Goal: Task Accomplishment & Management: Manage account settings

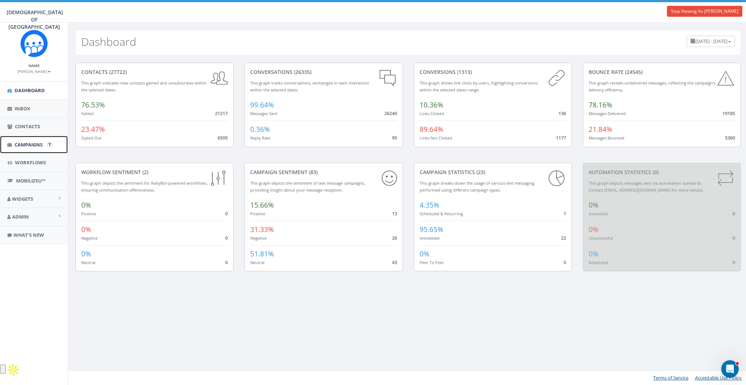
click at [34, 143] on span "Campaigns" at bounding box center [29, 144] width 28 height 7
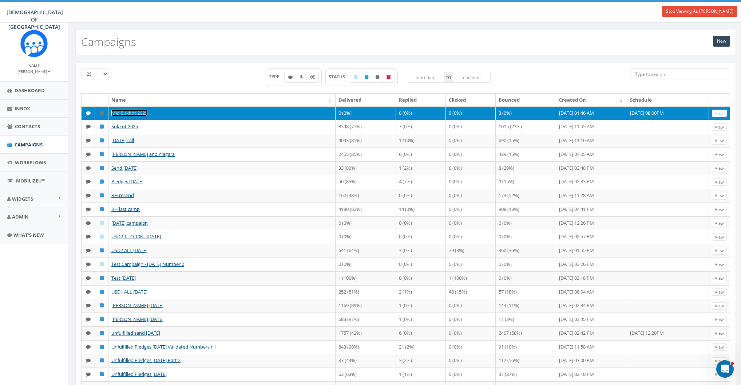
click at [131, 111] on link "Mid Sukkot 2025" at bounding box center [129, 113] width 36 height 7
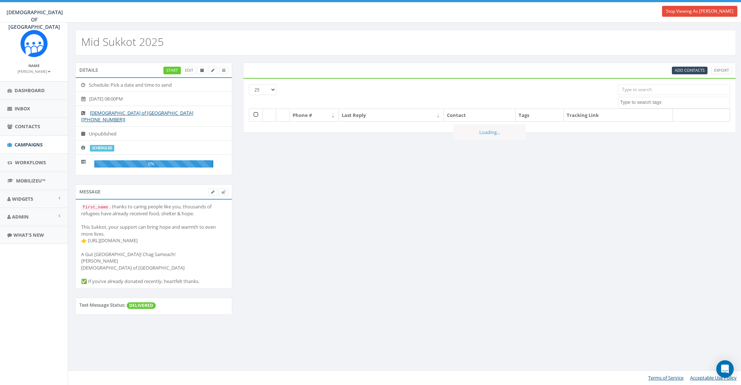
select select
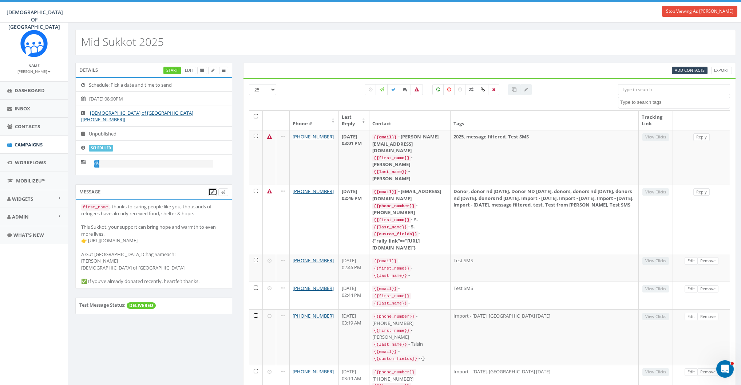
click at [213, 190] on icon at bounding box center [212, 192] width 3 height 4
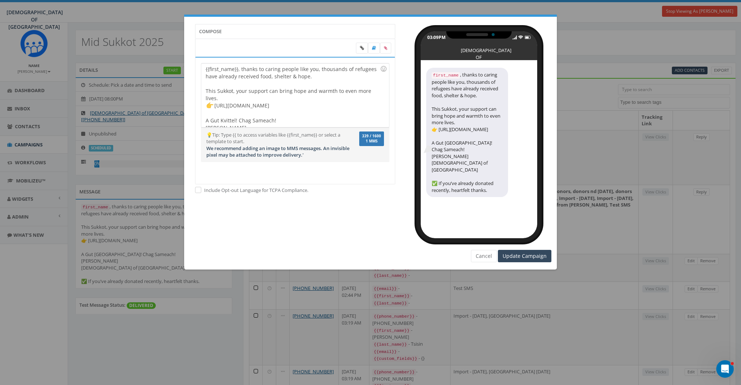
click at [217, 105] on div "{{first_name}}, thanks to caring people like you, thousands of refugees have al…" at bounding box center [295, 95] width 188 height 64
click at [225, 98] on div "{{first_name}}, thanks to caring people like you, thousands of refugees have al…" at bounding box center [295, 95] width 188 height 64
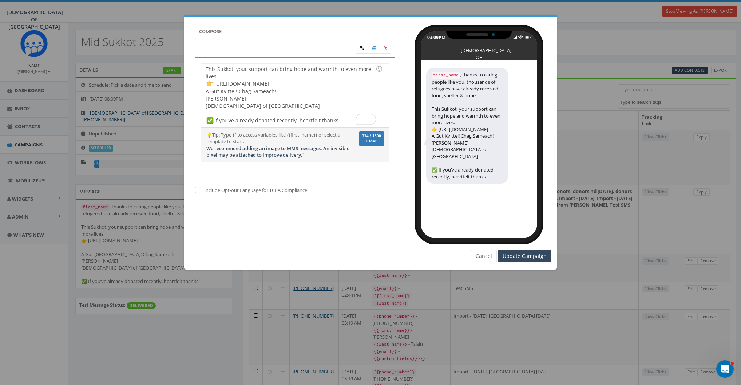
scroll to position [21, 0]
click at [521, 256] on input "Update Campaign" at bounding box center [525, 256] width 54 height 12
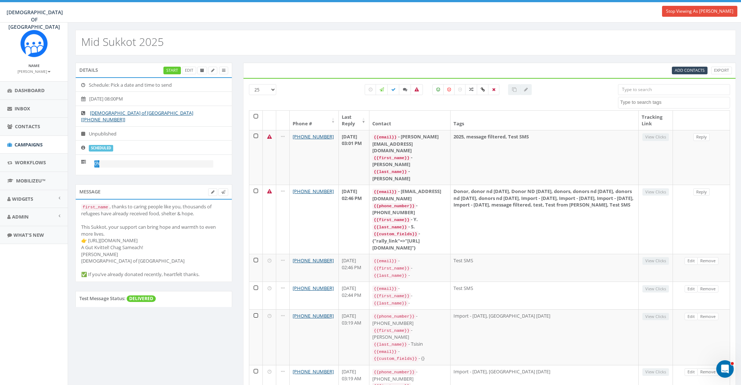
click at [160, 232] on div "first_name , thanks to caring people like you, thousands of refugees have alrea…" at bounding box center [153, 240] width 145 height 75
click at [211, 190] on icon at bounding box center [212, 192] width 3 height 4
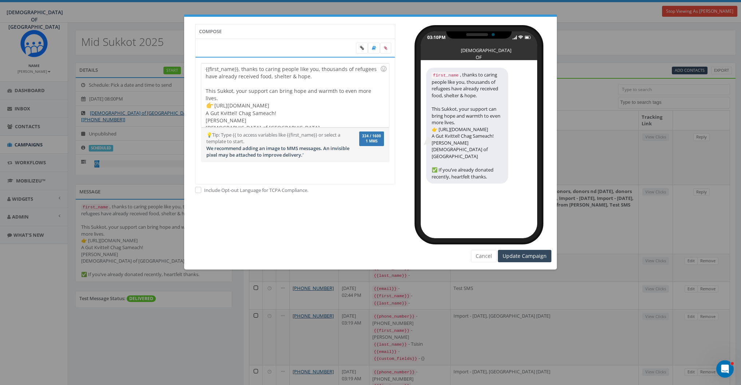
click at [302, 105] on div "{{first_name}}, thanks to caring people like you, thousands of refugees have al…" at bounding box center [295, 95] width 188 height 64
click at [264, 98] on div "{{first_name}}, thanks to caring people like you, thousands of refugees have al…" at bounding box center [295, 95] width 188 height 64
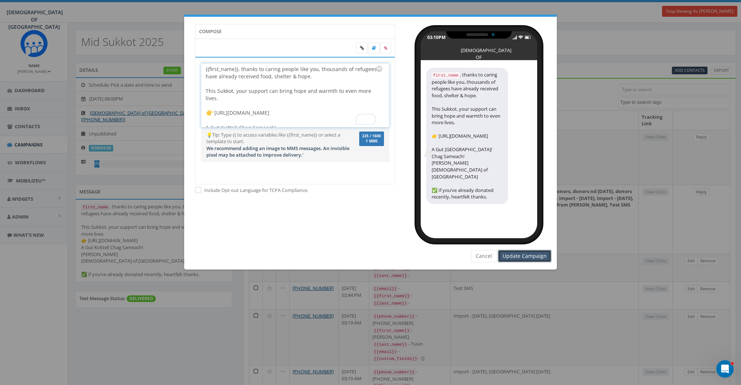
click at [525, 255] on input "Update Campaign" at bounding box center [525, 256] width 54 height 12
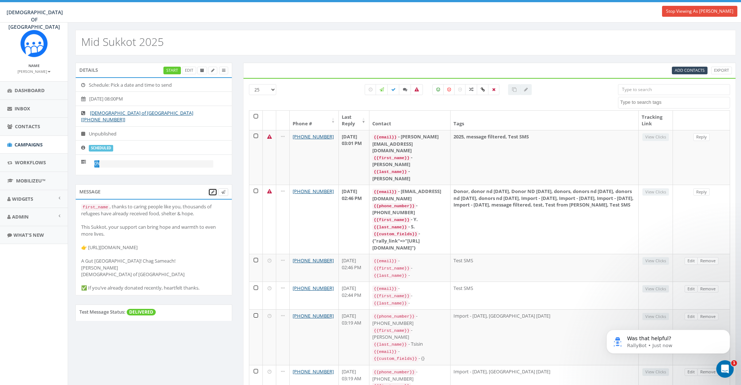
scroll to position [0, 0]
click at [224, 190] on icon at bounding box center [223, 192] width 4 height 4
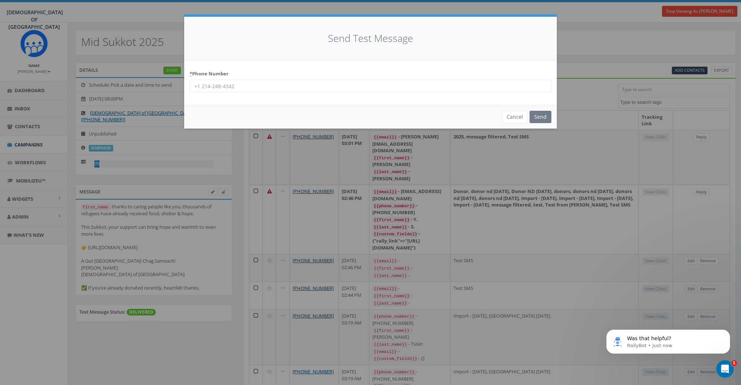
click at [325, 83] on input "* Phone Number" at bounding box center [371, 86] width 362 height 12
type input "8587365358"
click at [537, 113] on input "Send" at bounding box center [541, 117] width 22 height 12
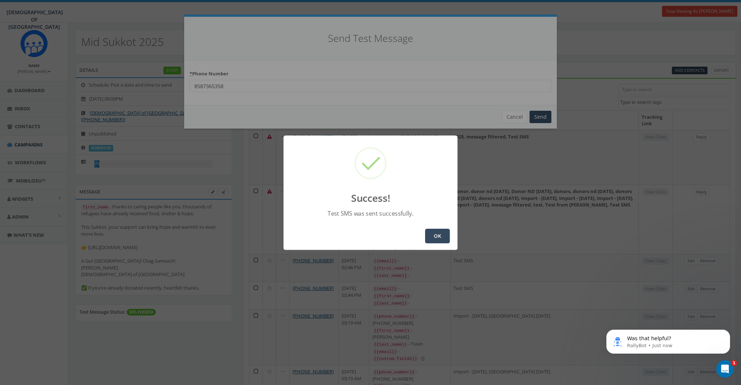
click at [434, 235] on button "OK" at bounding box center [437, 236] width 25 height 15
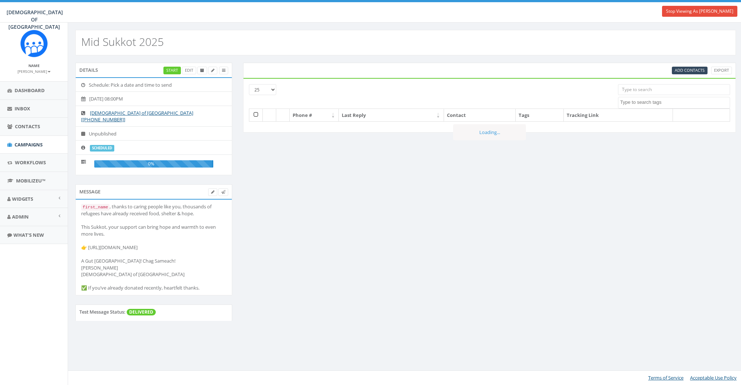
select select
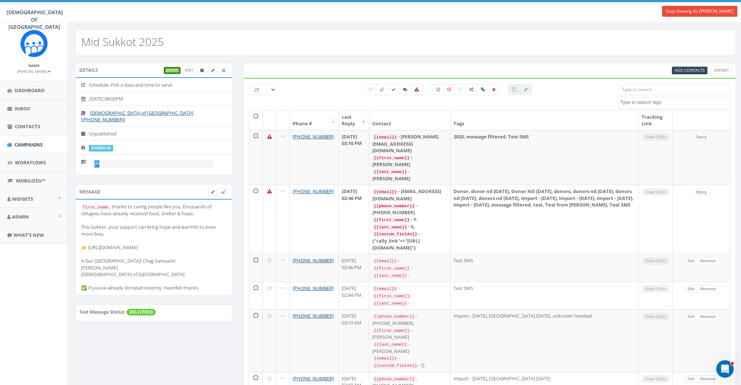
click at [171, 67] on link "Start" at bounding box center [172, 71] width 17 height 8
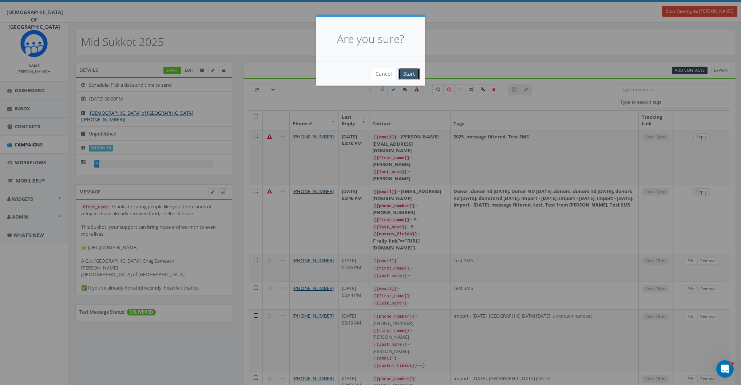
click at [408, 76] on input "Start" at bounding box center [409, 74] width 21 height 12
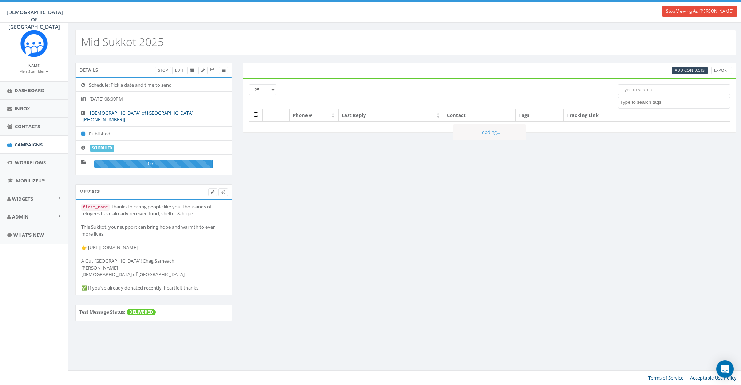
select select
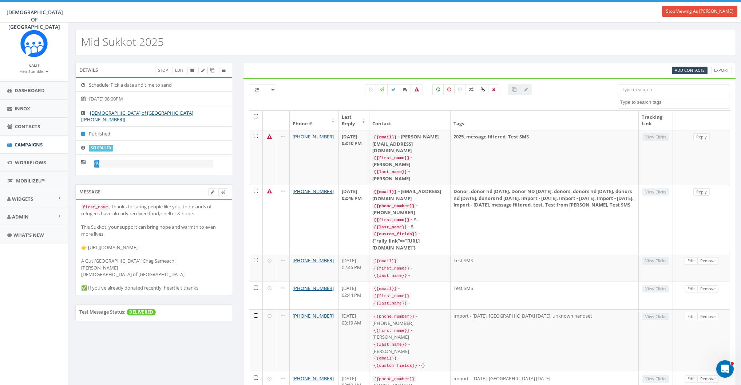
click at [311, 32] on div "Mid Sukkot 2025" at bounding box center [405, 42] width 661 height 25
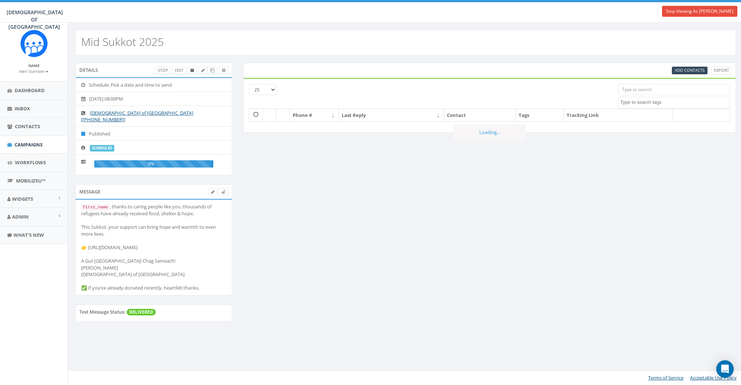
select select
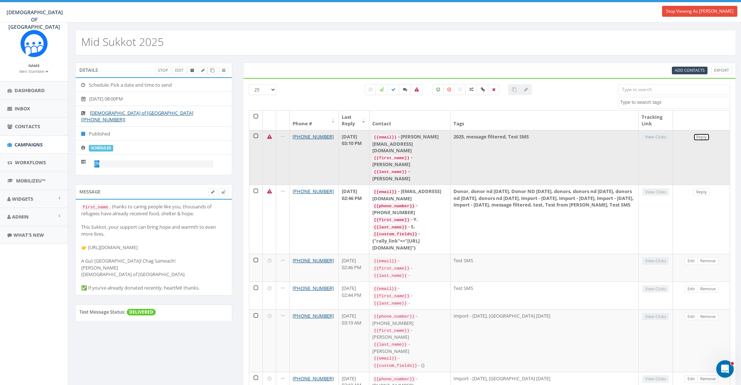
click at [700, 134] on link "Reply" at bounding box center [702, 137] width 16 height 8
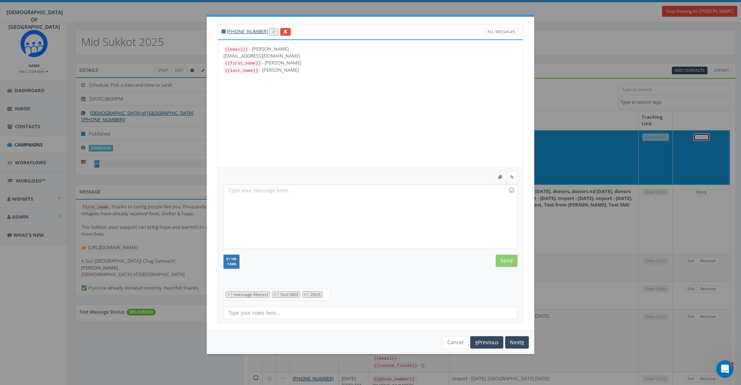
scroll to position [14, 0]
click at [408, 95] on div at bounding box center [422, 103] width 204 height 127
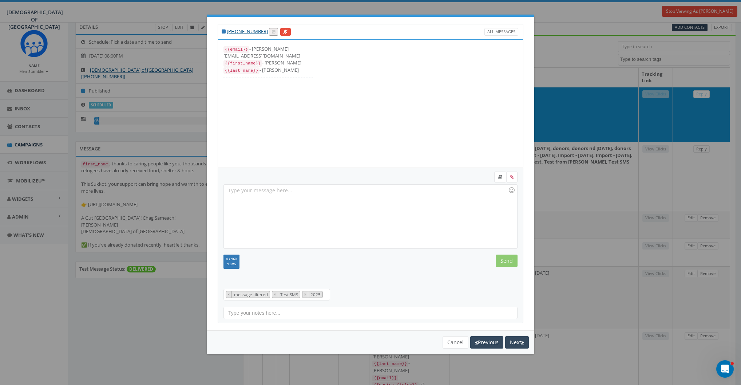
scroll to position [36, 0]
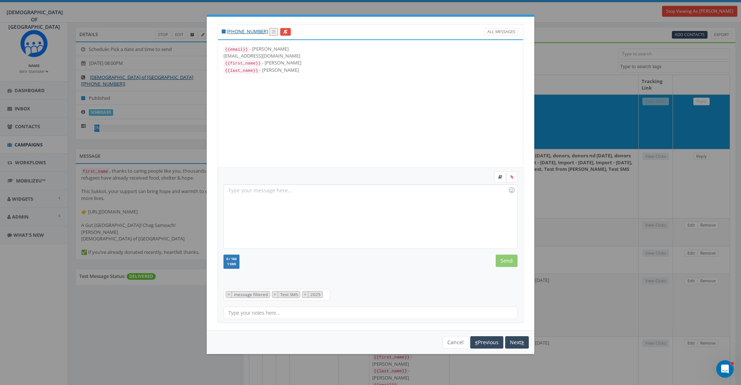
click at [444, 116] on div at bounding box center [422, 103] width 204 height 127
click at [450, 340] on button "Cancel" at bounding box center [456, 342] width 26 height 12
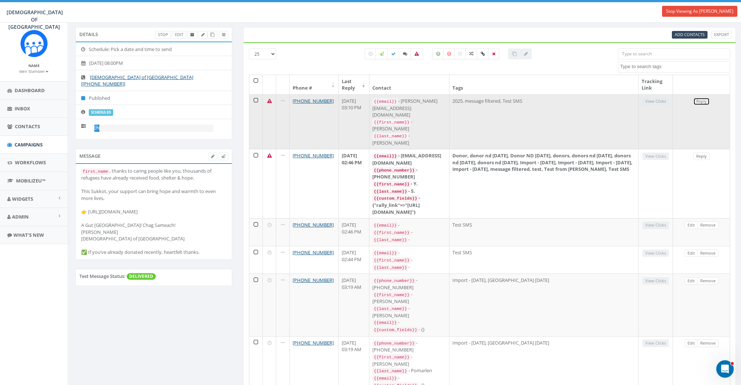
click at [707, 100] on link "Reply" at bounding box center [702, 102] width 16 height 8
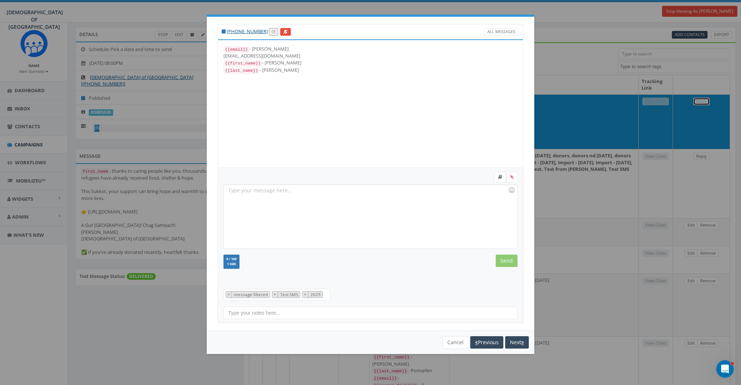
scroll to position [14, 0]
click at [397, 130] on div at bounding box center [422, 103] width 204 height 127
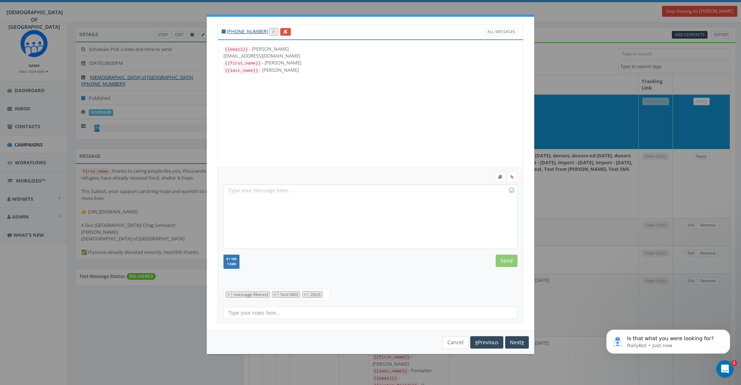
scroll to position [0, 0]
click at [456, 343] on button "Cancel" at bounding box center [456, 342] width 26 height 12
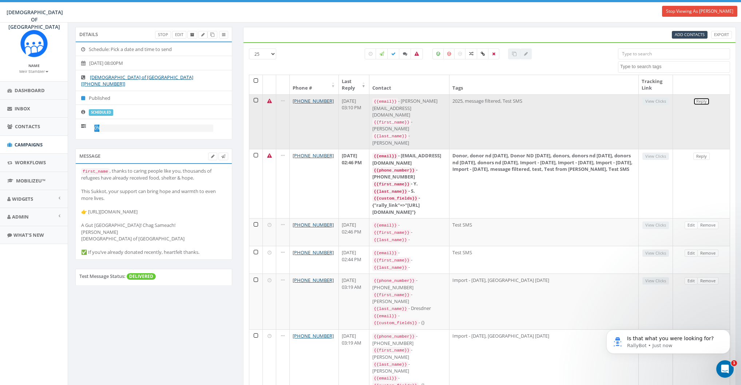
click at [698, 103] on link "Reply" at bounding box center [702, 102] width 16 height 8
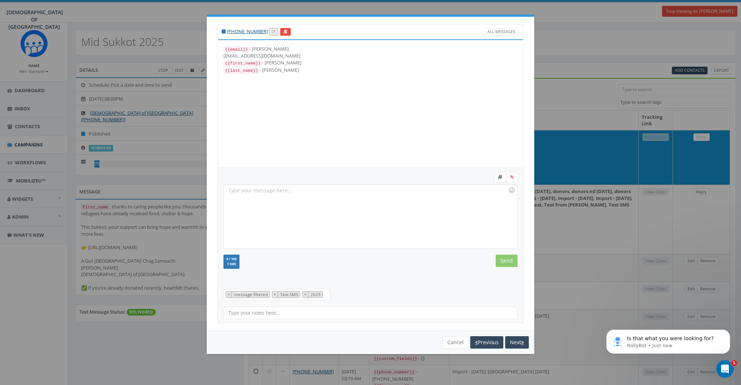
click at [381, 94] on div at bounding box center [422, 103] width 204 height 127
click at [455, 340] on button "Cancel" at bounding box center [456, 342] width 26 height 12
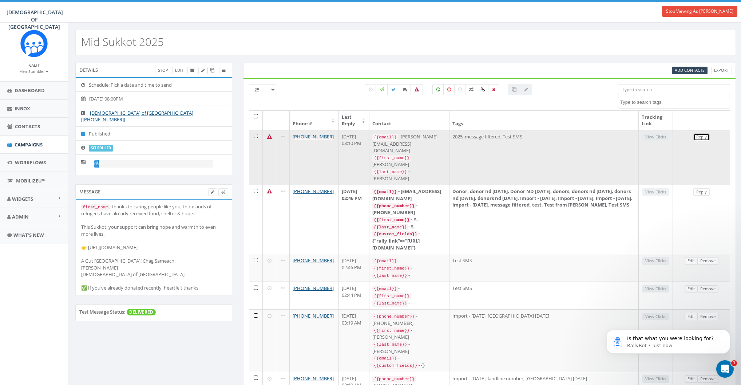
click at [702, 138] on link "Reply" at bounding box center [702, 137] width 16 height 8
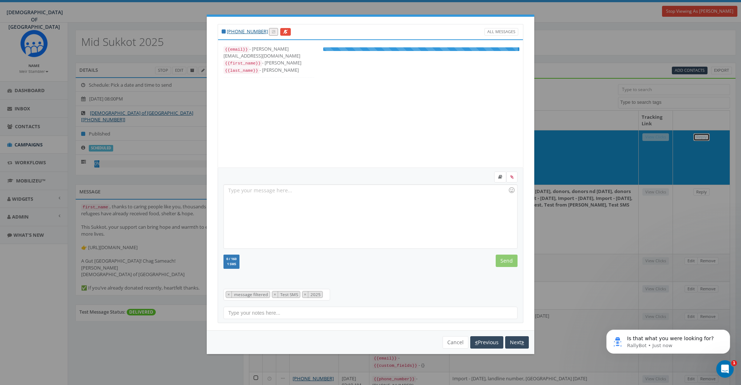
scroll to position [14, 0]
click at [444, 26] on div "+1 858-736-5358 All Messages" at bounding box center [371, 31] width 306 height 15
click at [501, 27] on div "+1 858-736-5358 All Messages" at bounding box center [371, 31] width 306 height 15
click at [501, 28] on link "All Messages" at bounding box center [502, 32] width 34 height 8
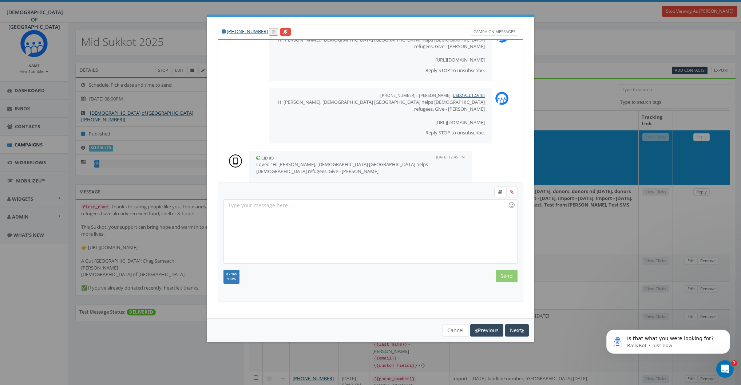
scroll to position [210, 0]
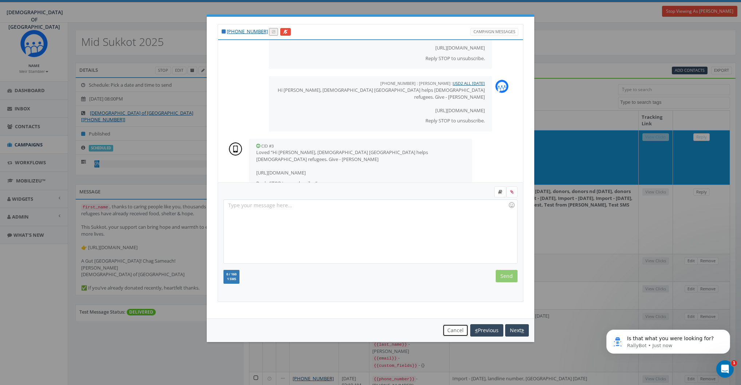
click at [458, 326] on button "Cancel" at bounding box center [456, 330] width 26 height 12
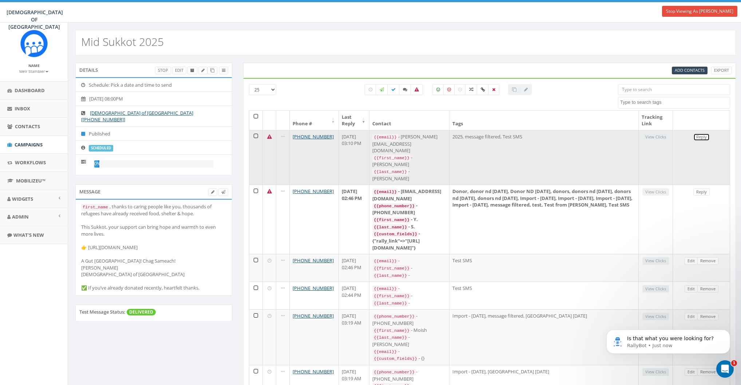
click at [703, 134] on link "Reply" at bounding box center [702, 137] width 16 height 8
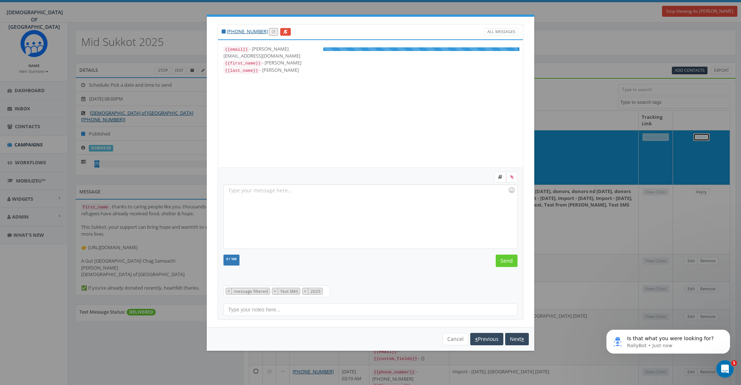
scroll to position [14, 0]
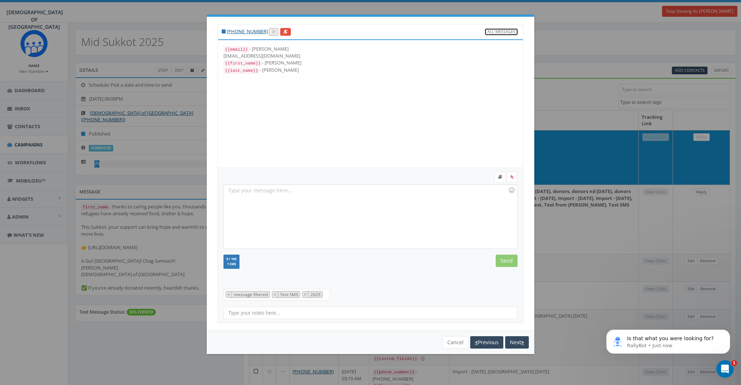
click at [508, 31] on link "All Messages" at bounding box center [502, 32] width 34 height 8
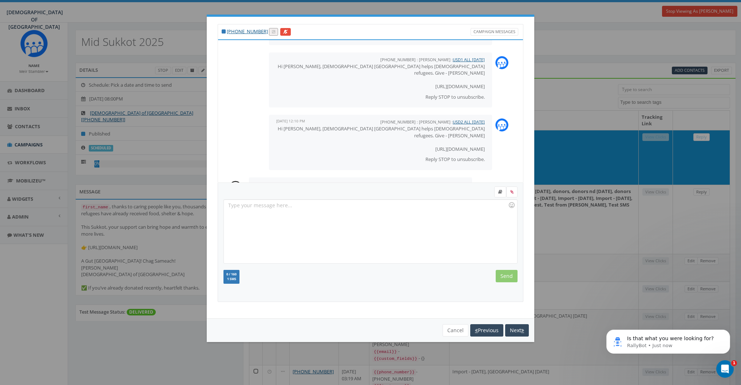
scroll to position [210, 0]
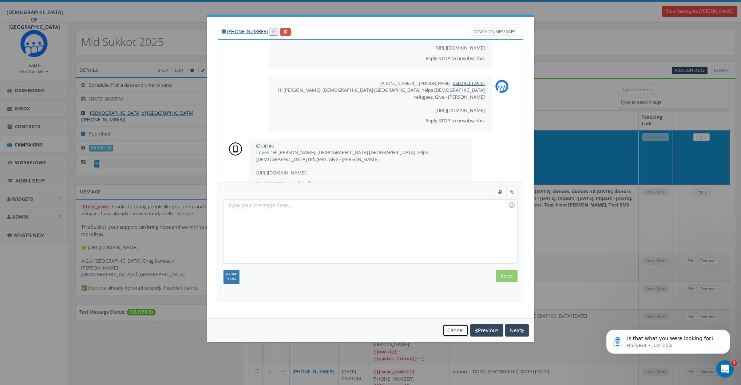
click at [457, 331] on button "Cancel" at bounding box center [456, 330] width 26 height 12
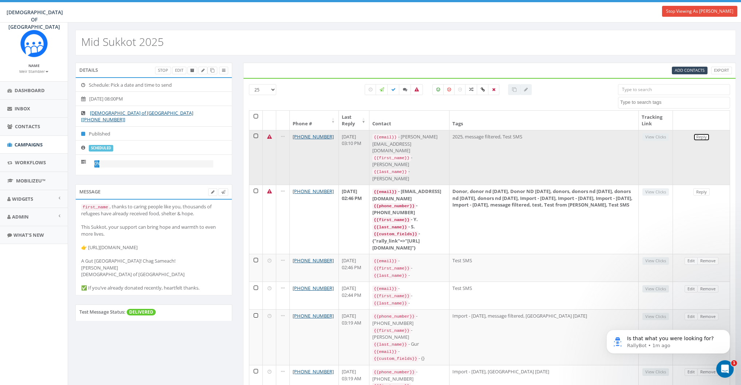
click at [695, 136] on link "Reply" at bounding box center [702, 137] width 16 height 8
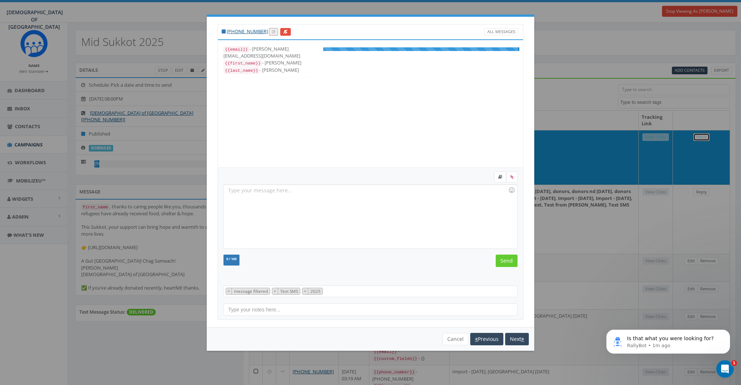
scroll to position [14, 0]
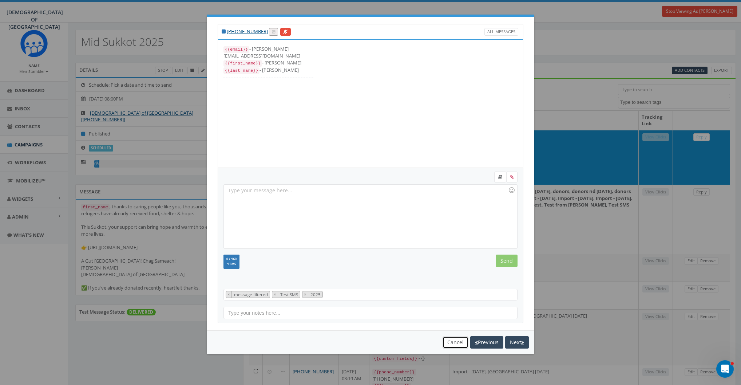
click at [449, 343] on button "Cancel" at bounding box center [456, 342] width 26 height 12
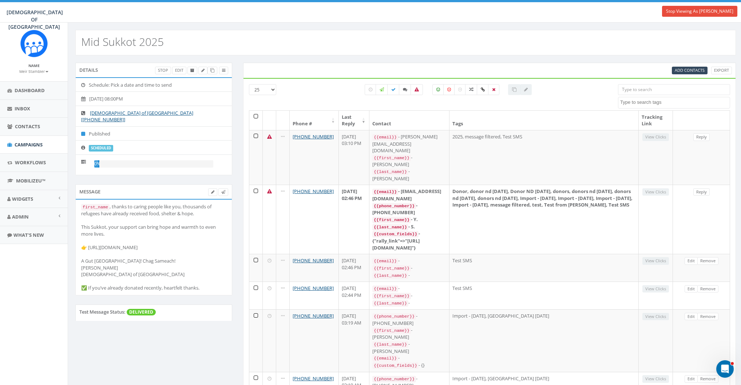
click at [295, 28] on div "Mid Sukkot 2025" at bounding box center [406, 39] width 676 height 33
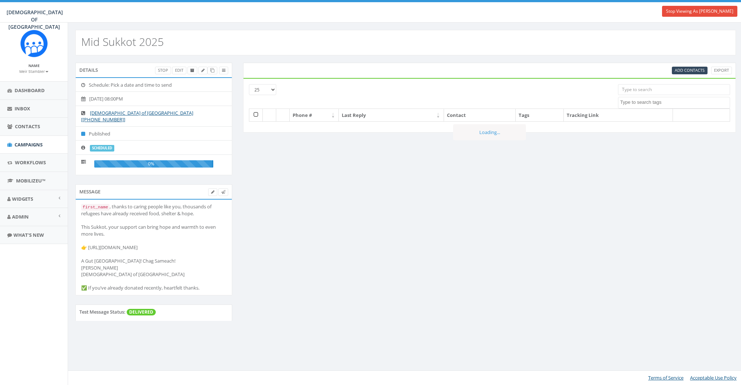
select select
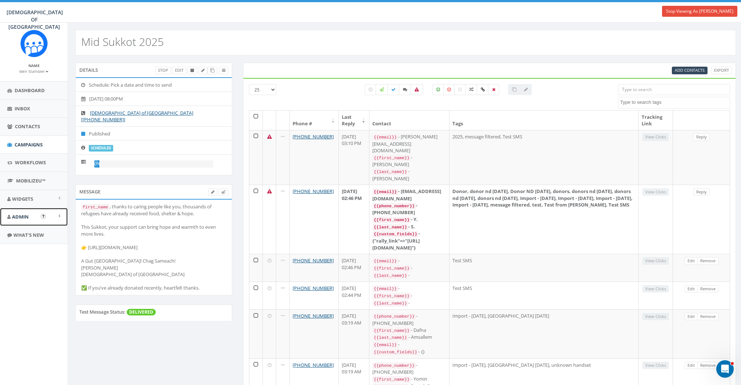
click at [22, 216] on span "Admin" at bounding box center [20, 216] width 17 height 7
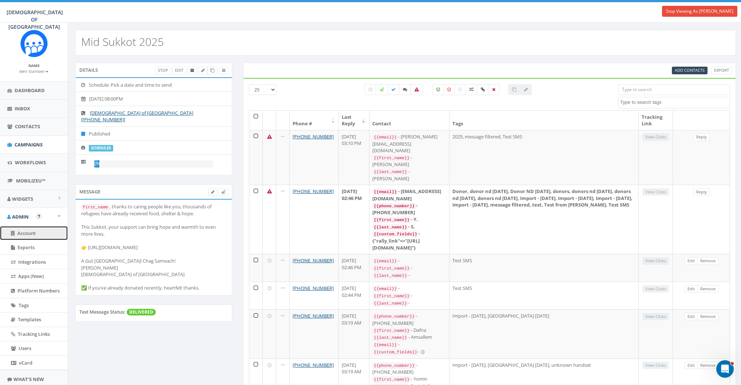
click at [22, 234] on span "Account" at bounding box center [26, 233] width 18 height 7
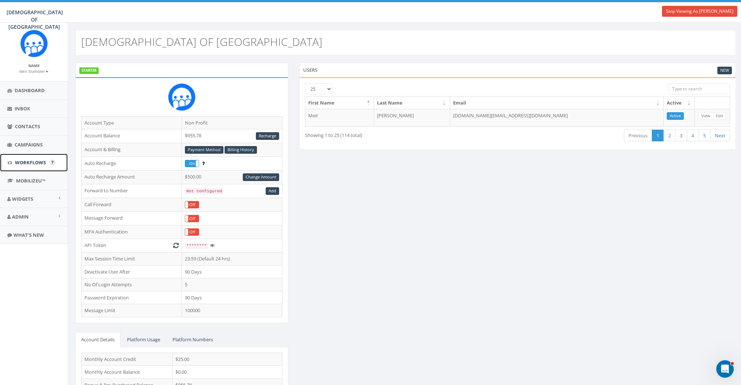
click at [29, 159] on span "Workflows" at bounding box center [30, 162] width 31 height 7
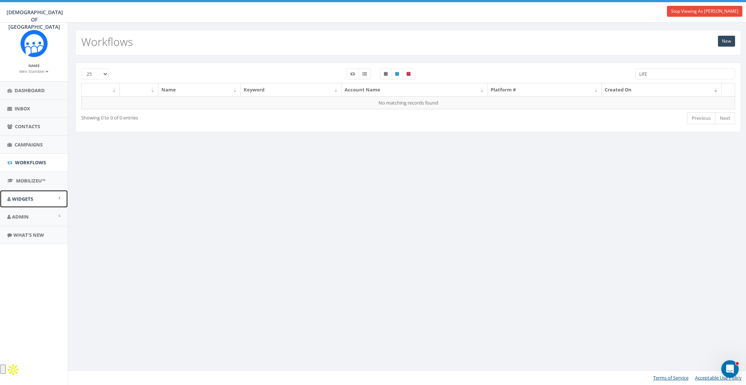
click at [22, 194] on link "Widgets" at bounding box center [34, 199] width 68 height 18
click at [21, 198] on span "Widgets" at bounding box center [22, 199] width 21 height 7
click at [23, 200] on span "Widgets" at bounding box center [22, 199] width 21 height 7
click at [24, 199] on span "Widgets" at bounding box center [22, 199] width 21 height 7
click at [21, 196] on span "Widgets" at bounding box center [22, 199] width 21 height 7
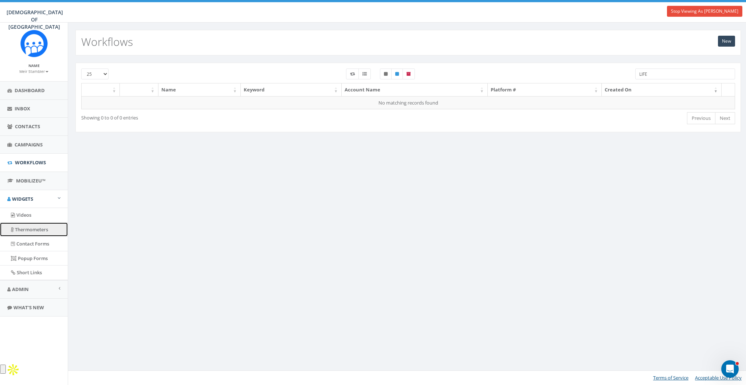
click at [26, 225] on link "Thermometers" at bounding box center [34, 230] width 68 height 14
drag, startPoint x: 685, startPoint y: 26, endPoint x: 701, endPoint y: 8, distance: 24.7
click at [688, 23] on div "New Workflows" at bounding box center [408, 39] width 680 height 33
click at [701, 8] on link "Stop Viewing As Meir Stambler" at bounding box center [704, 11] width 75 height 11
